Goal: Task Accomplishment & Management: Use online tool/utility

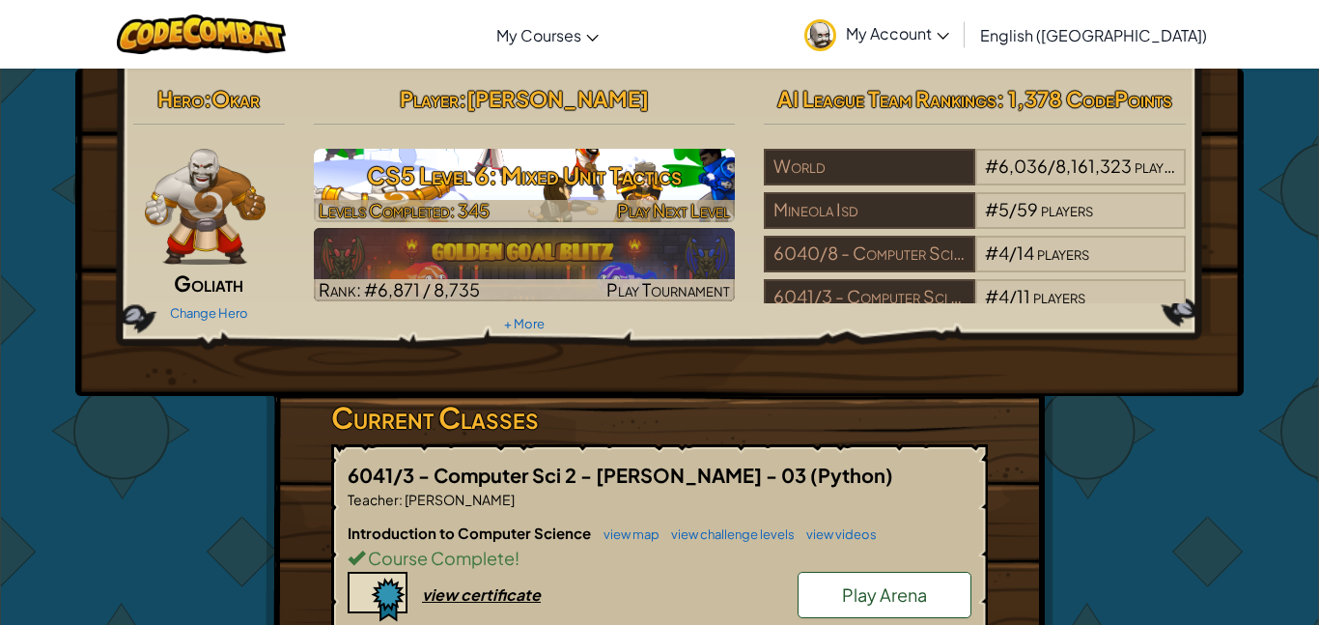
click at [608, 186] on h3 "CS5 Level 6: Mixed Unit Tactics" at bounding box center [525, 175] width 422 height 43
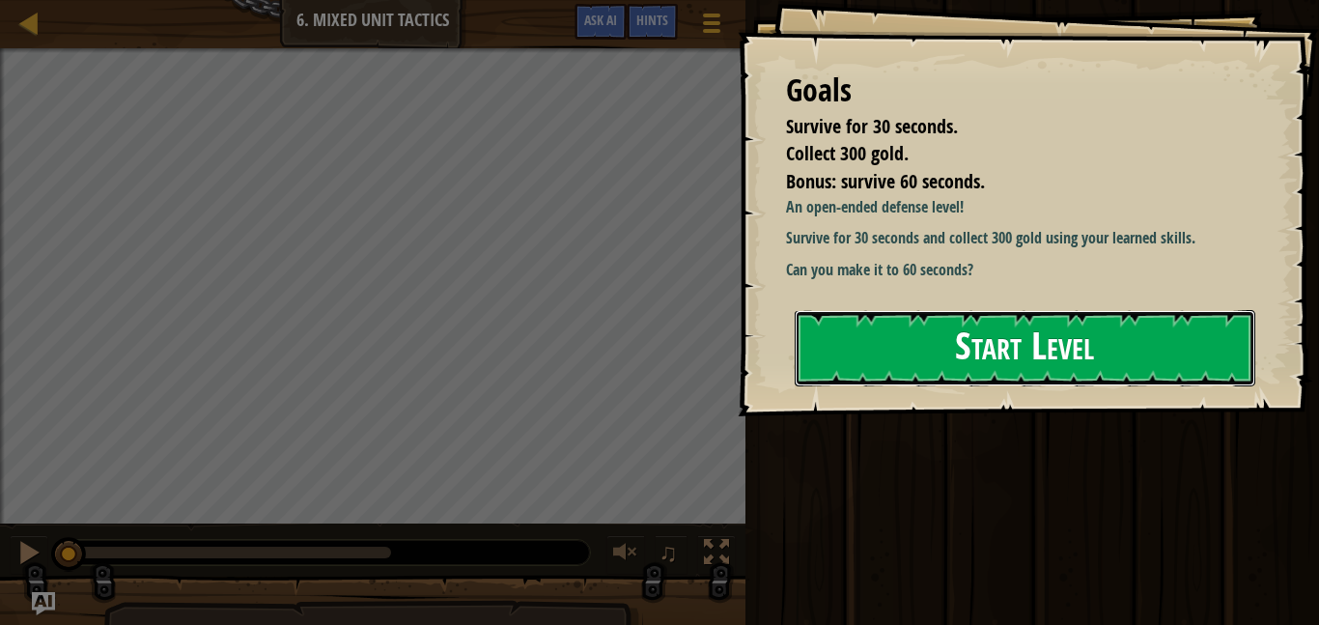
click at [1085, 330] on button "Start Level" at bounding box center [1025, 348] width 461 height 76
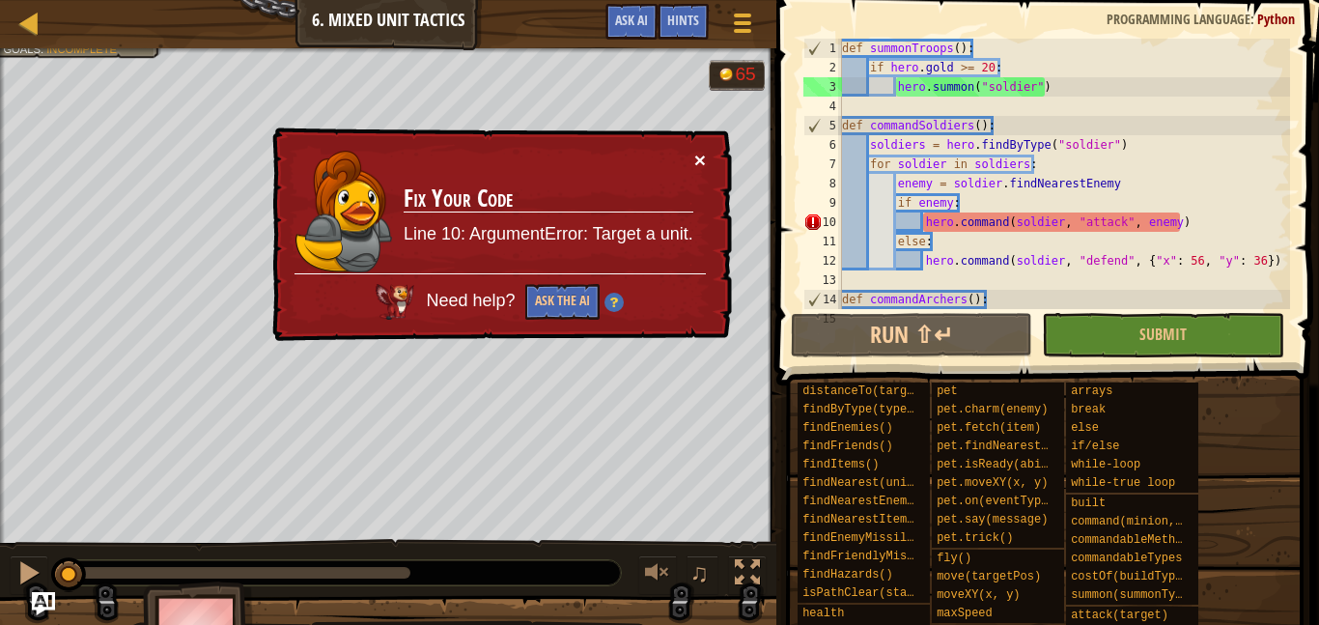
click at [702, 155] on button "×" at bounding box center [700, 160] width 12 height 20
click at [566, 286] on button "Ask the AI" at bounding box center [562, 302] width 74 height 36
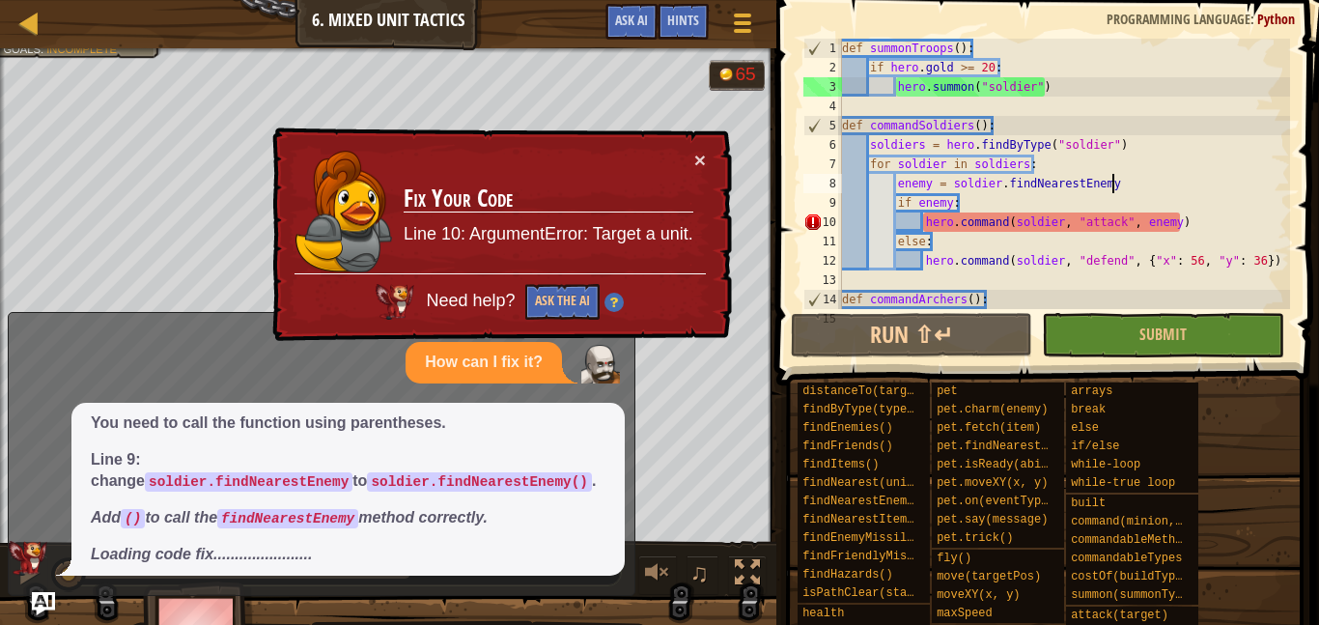
click at [1127, 177] on div "def summonTroops ( ) : if hero . gold >= 20 : hero . summon ( "soldier" ) def c…" at bounding box center [1064, 193] width 452 height 309
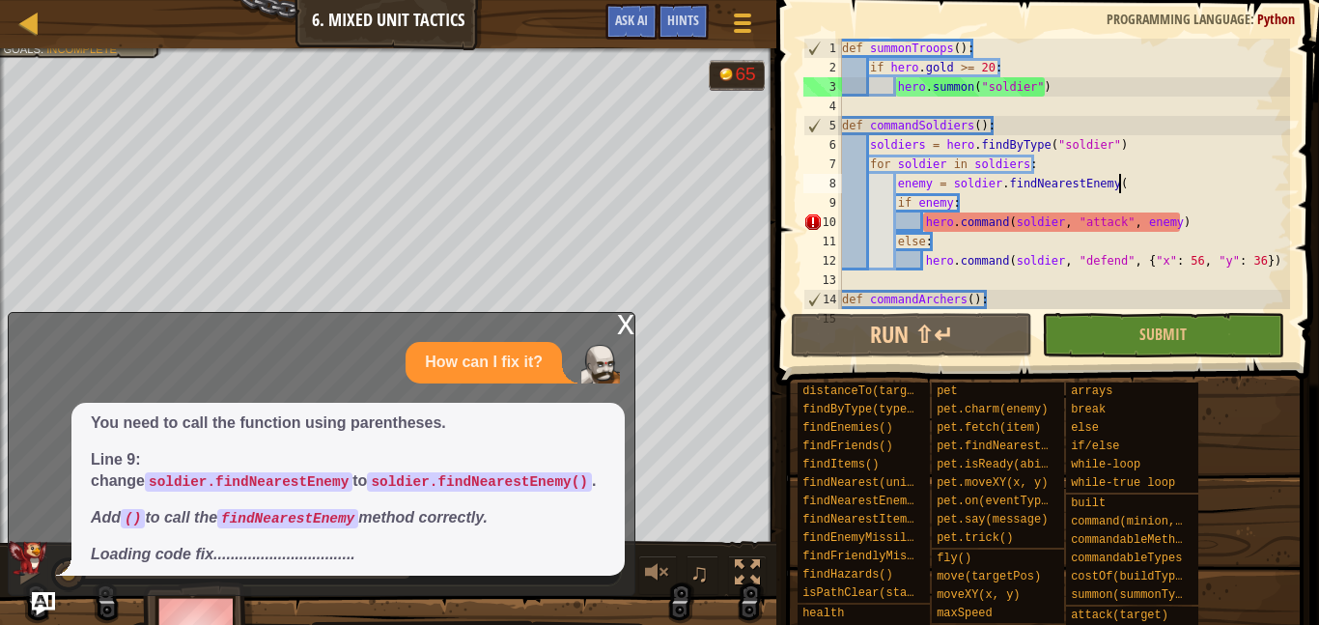
scroll to position [9, 40]
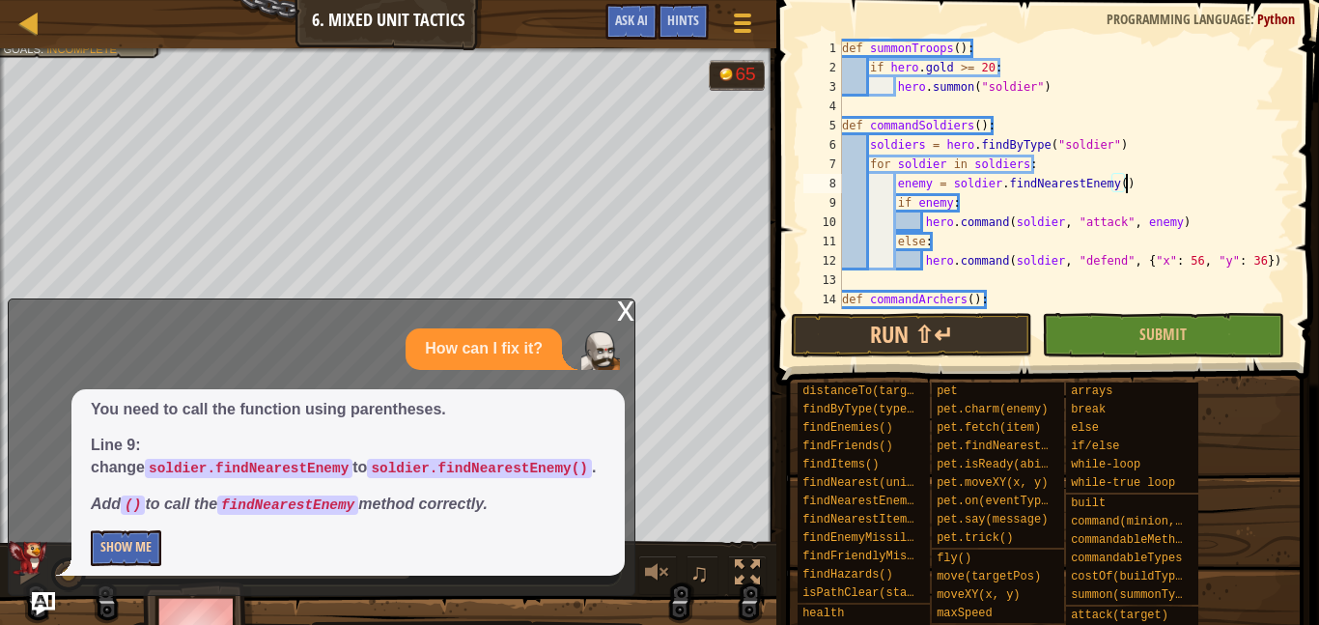
type textarea "enemy = soldier.findNearestEnemy()"
click at [156, 554] on button "Show Me" at bounding box center [126, 548] width 70 height 36
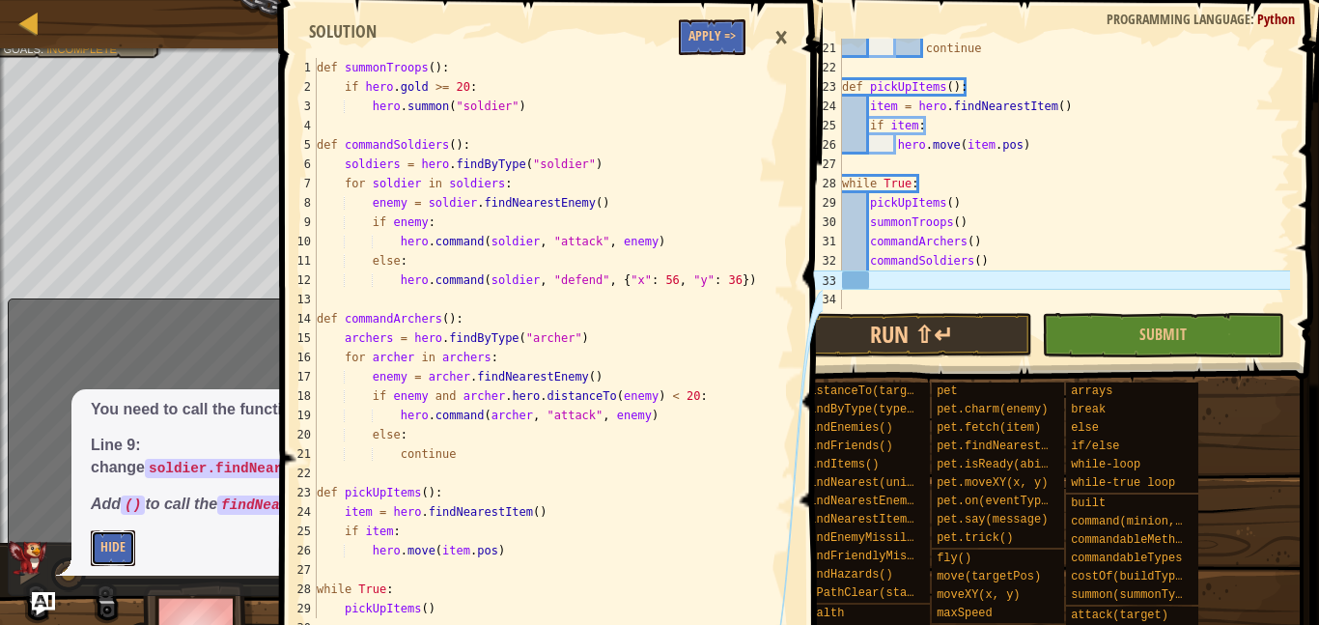
scroll to position [77, 0]
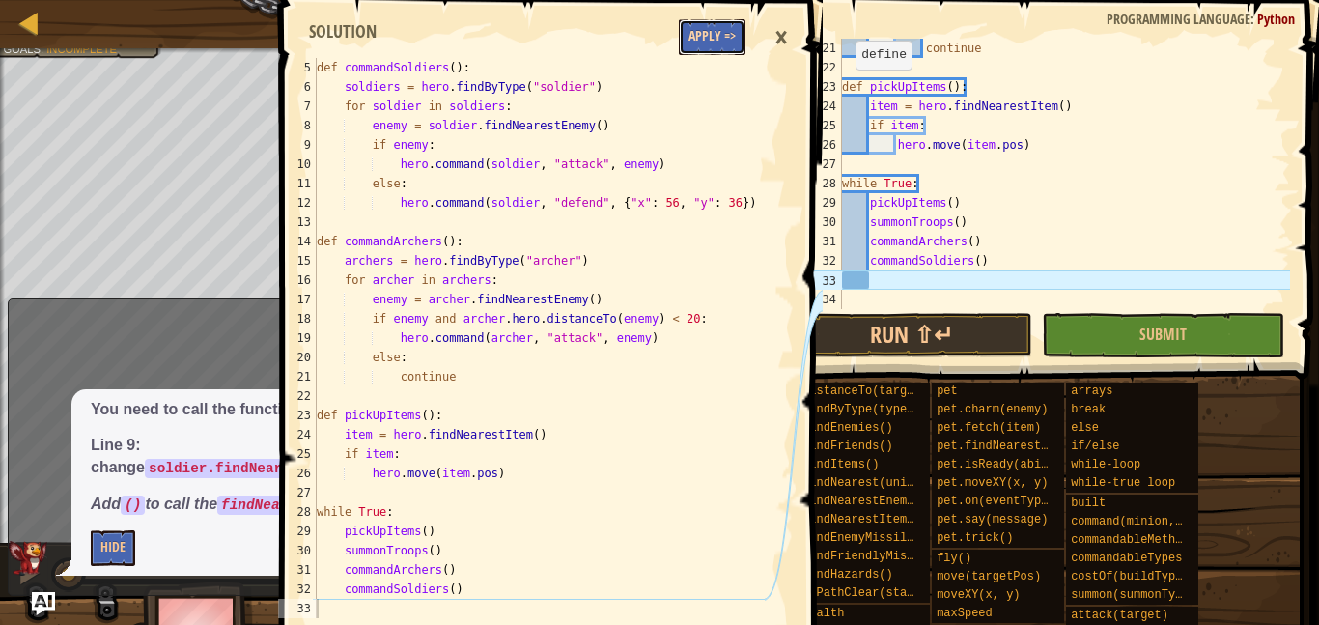
click at [729, 28] on button "Apply =>" at bounding box center [712, 37] width 67 height 36
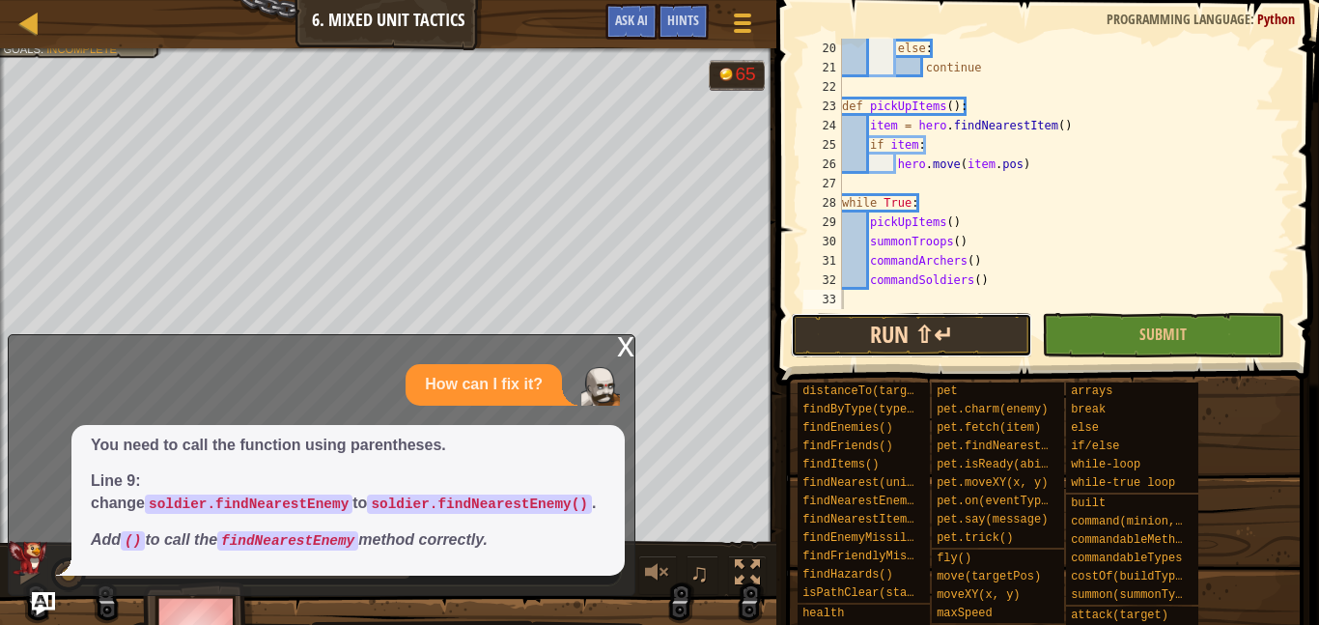
click at [890, 340] on button "Run ⇧↵" at bounding box center [912, 335] width 242 height 44
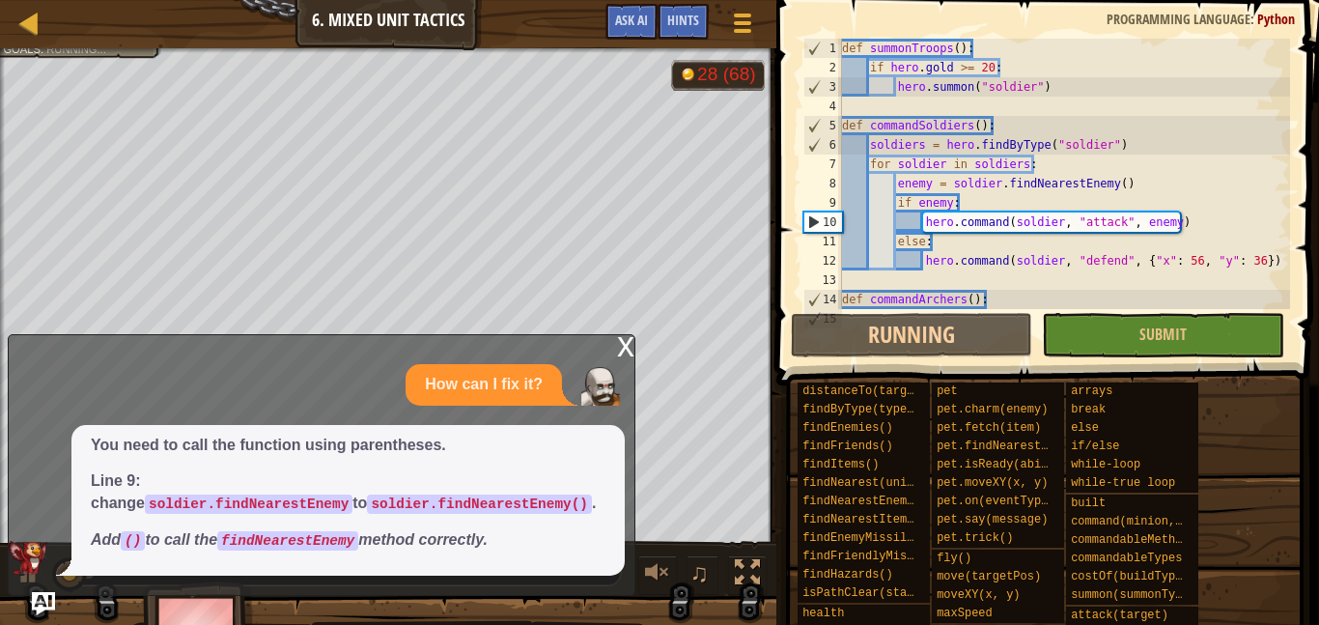
scroll to position [0, 0]
click at [42, 594] on img "Ask AI" at bounding box center [43, 603] width 25 height 25
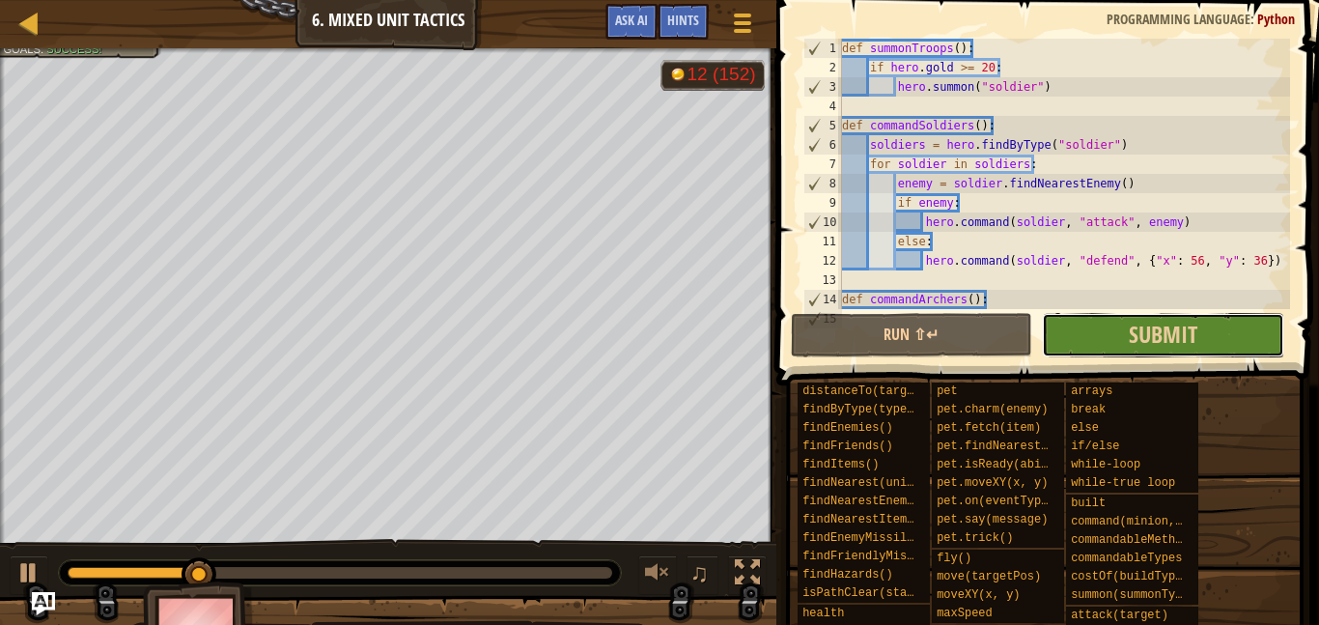
click at [1120, 355] on button "Submit" at bounding box center [1163, 335] width 242 height 44
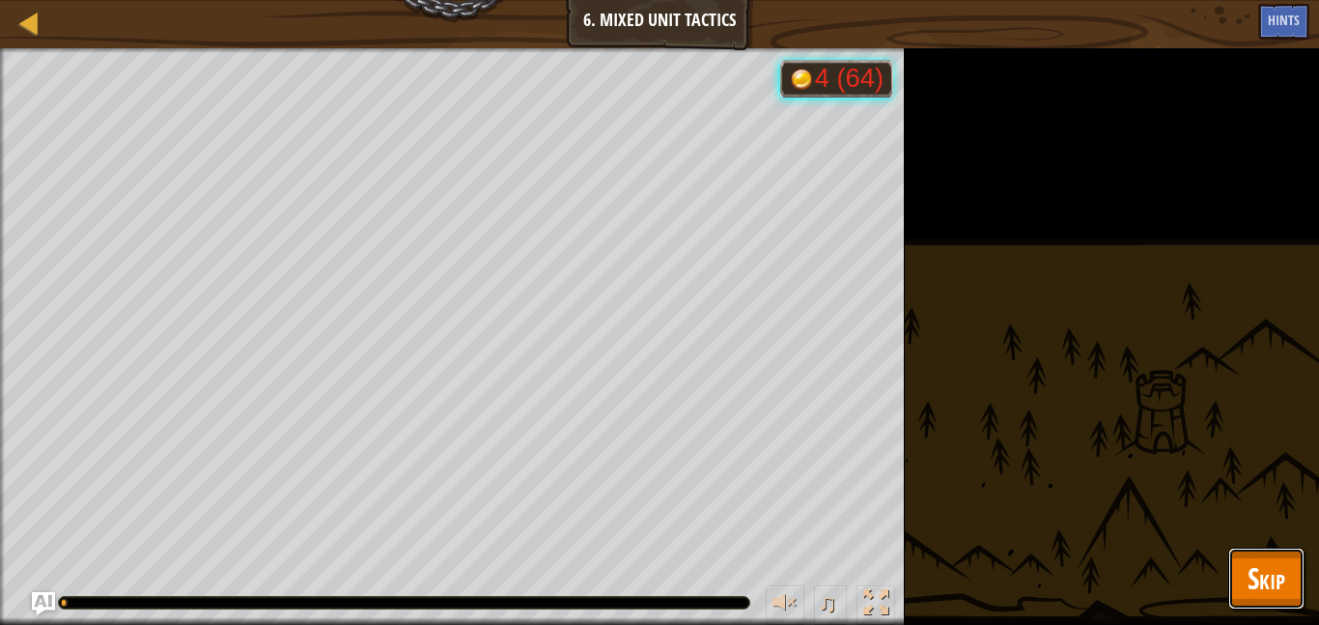
click at [1284, 560] on span "Skip" at bounding box center [1266, 578] width 38 height 40
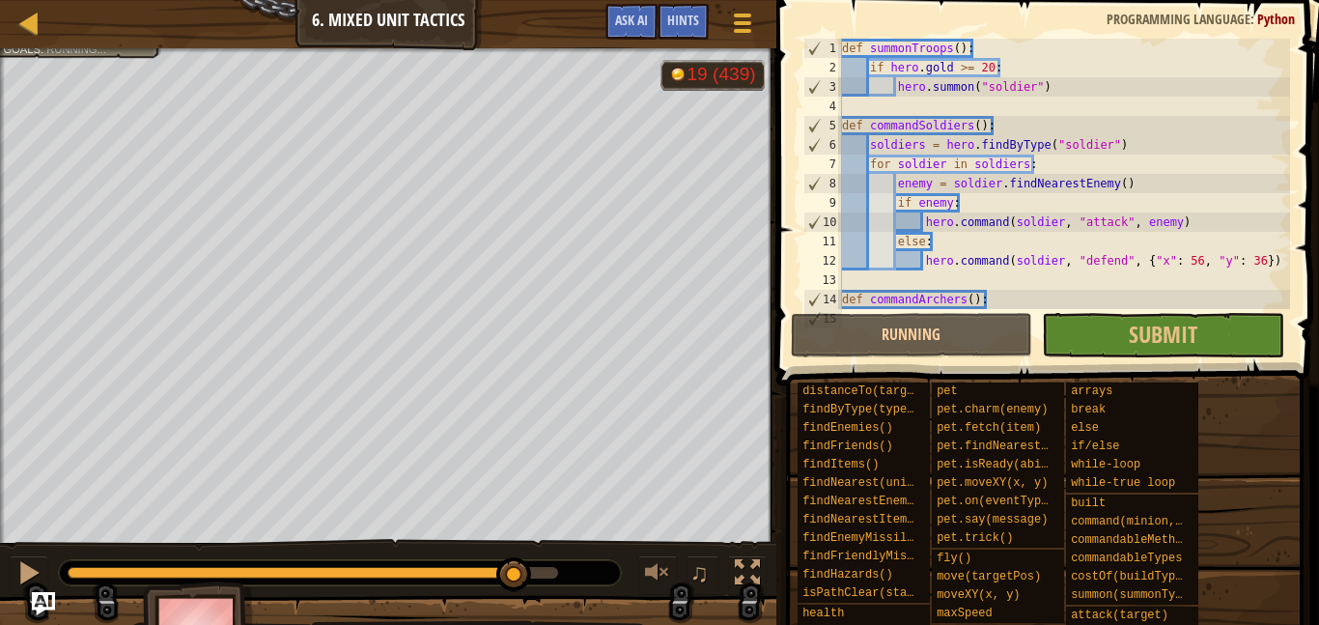
drag, startPoint x: 126, startPoint y: 575, endPoint x: 462, endPoint y: 554, distance: 336.7
click at [462, 554] on div "♫" at bounding box center [388, 568] width 776 height 58
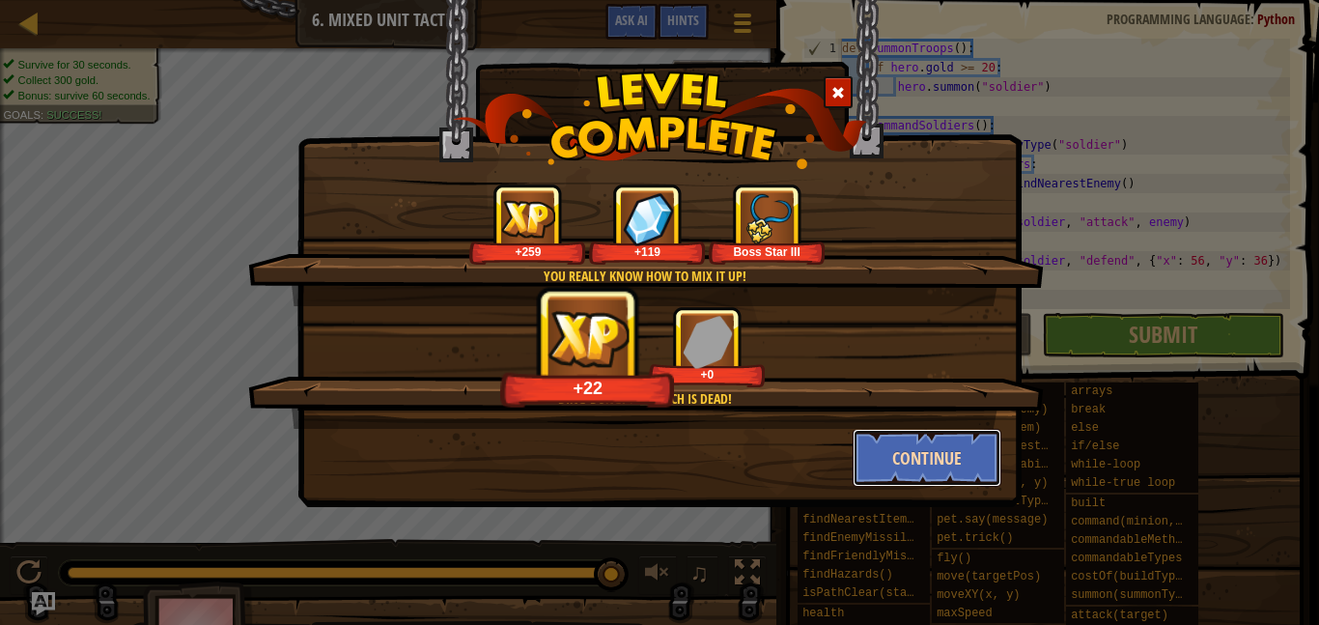
click at [946, 450] on button "Continue" at bounding box center [928, 458] width 150 height 58
click at [893, 475] on div "You really know how to mix it up! +259 +119 Boss Star III Ding-dong! The witch …" at bounding box center [659, 253] width 724 height 507
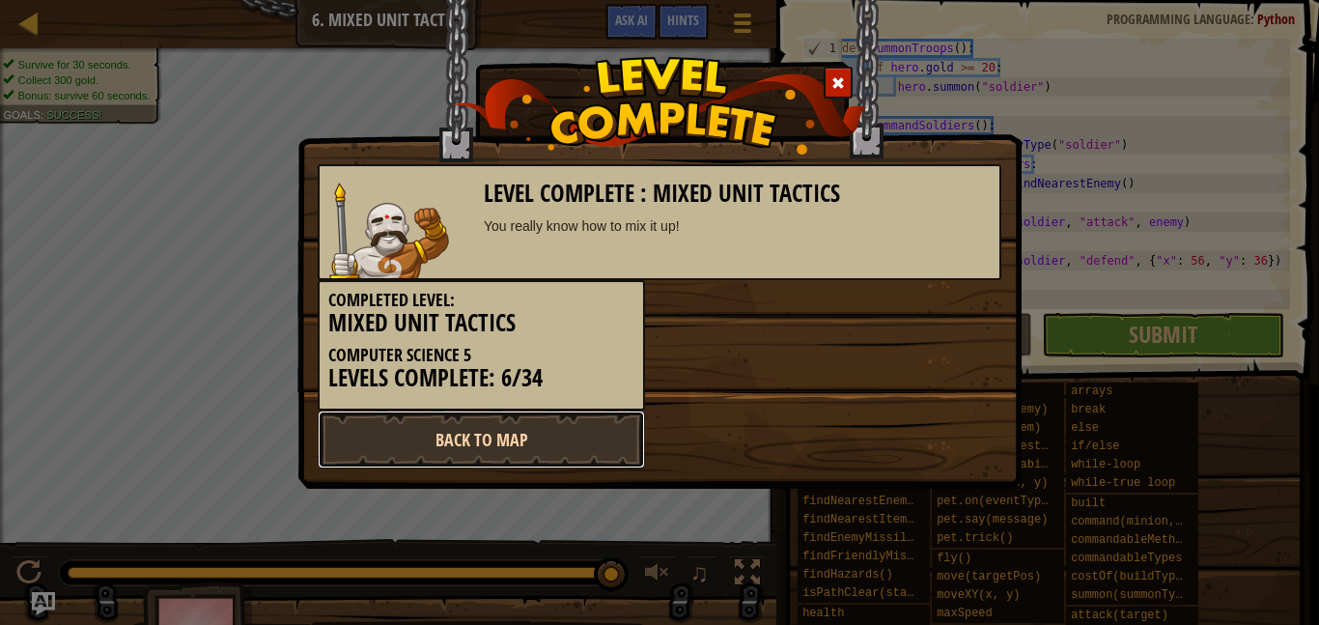
click at [455, 449] on link "Back to Map" at bounding box center [481, 439] width 327 height 58
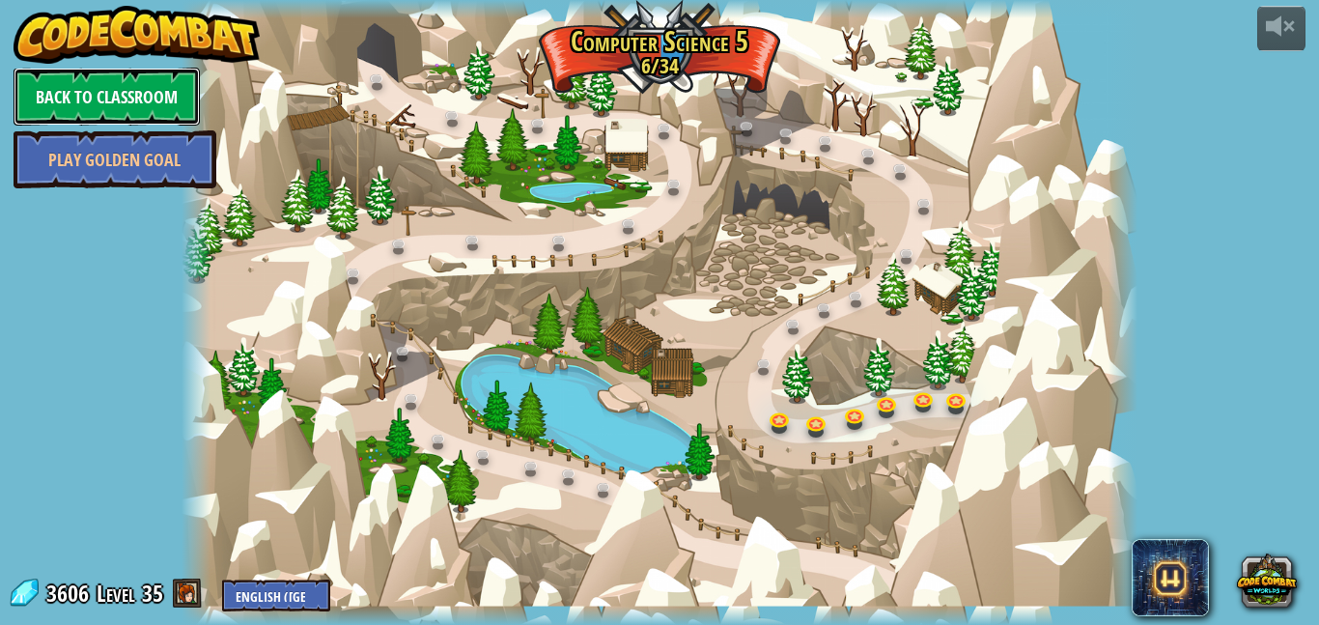
click at [88, 91] on link "Back to Classroom" at bounding box center [107, 97] width 186 height 58
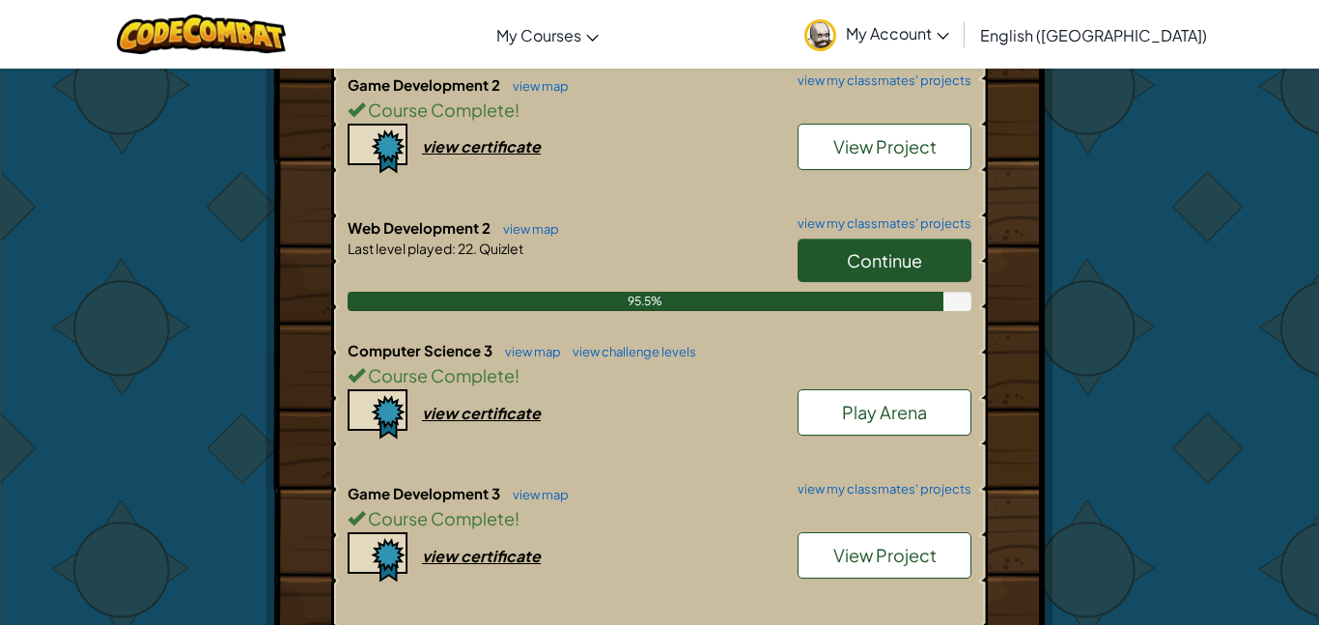
scroll to position [1549, 0]
